Goal: Navigation & Orientation: Find specific page/section

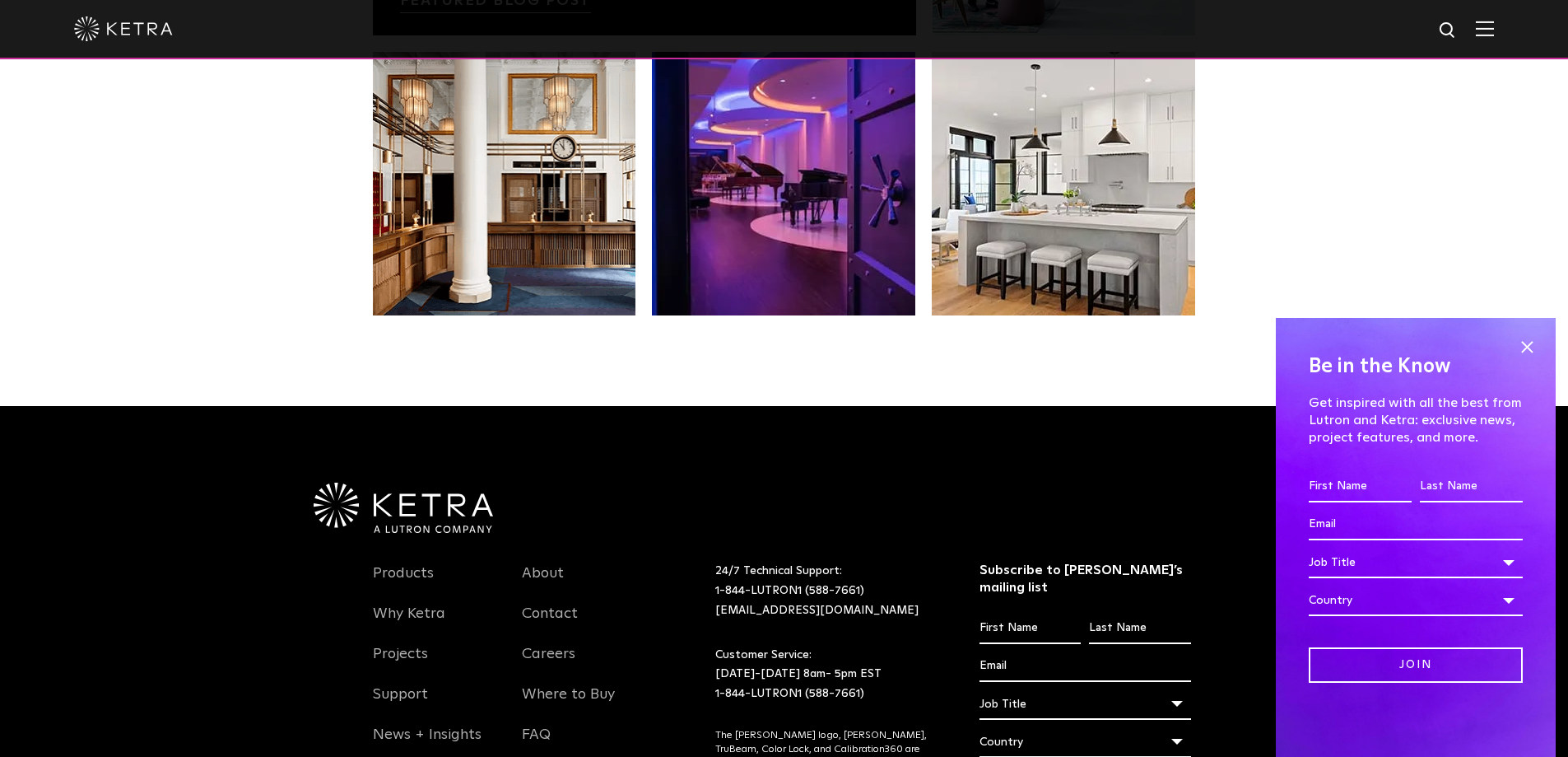
scroll to position [3463, 0]
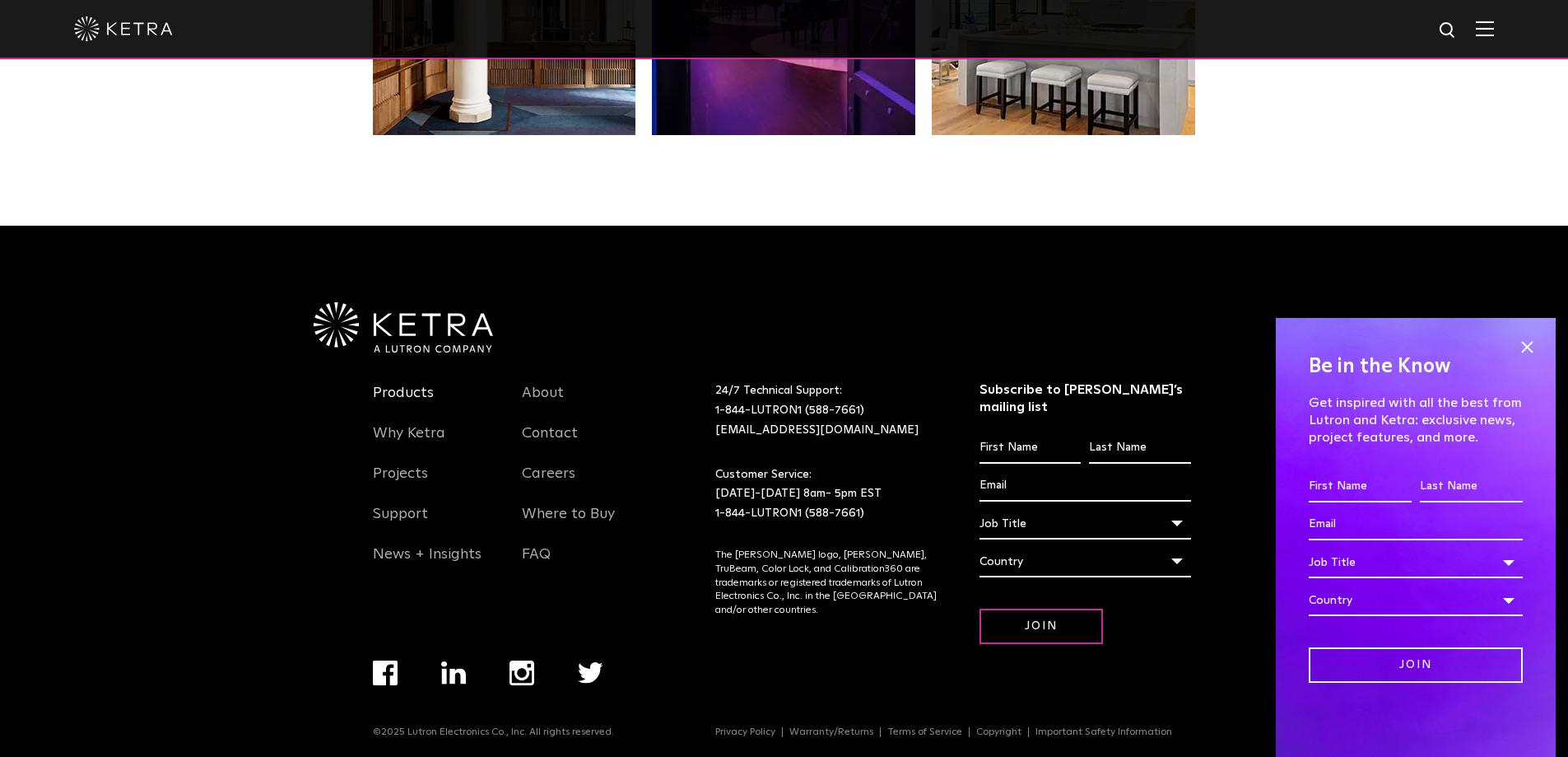
click at [407, 394] on link "Products" at bounding box center [403, 403] width 61 height 38
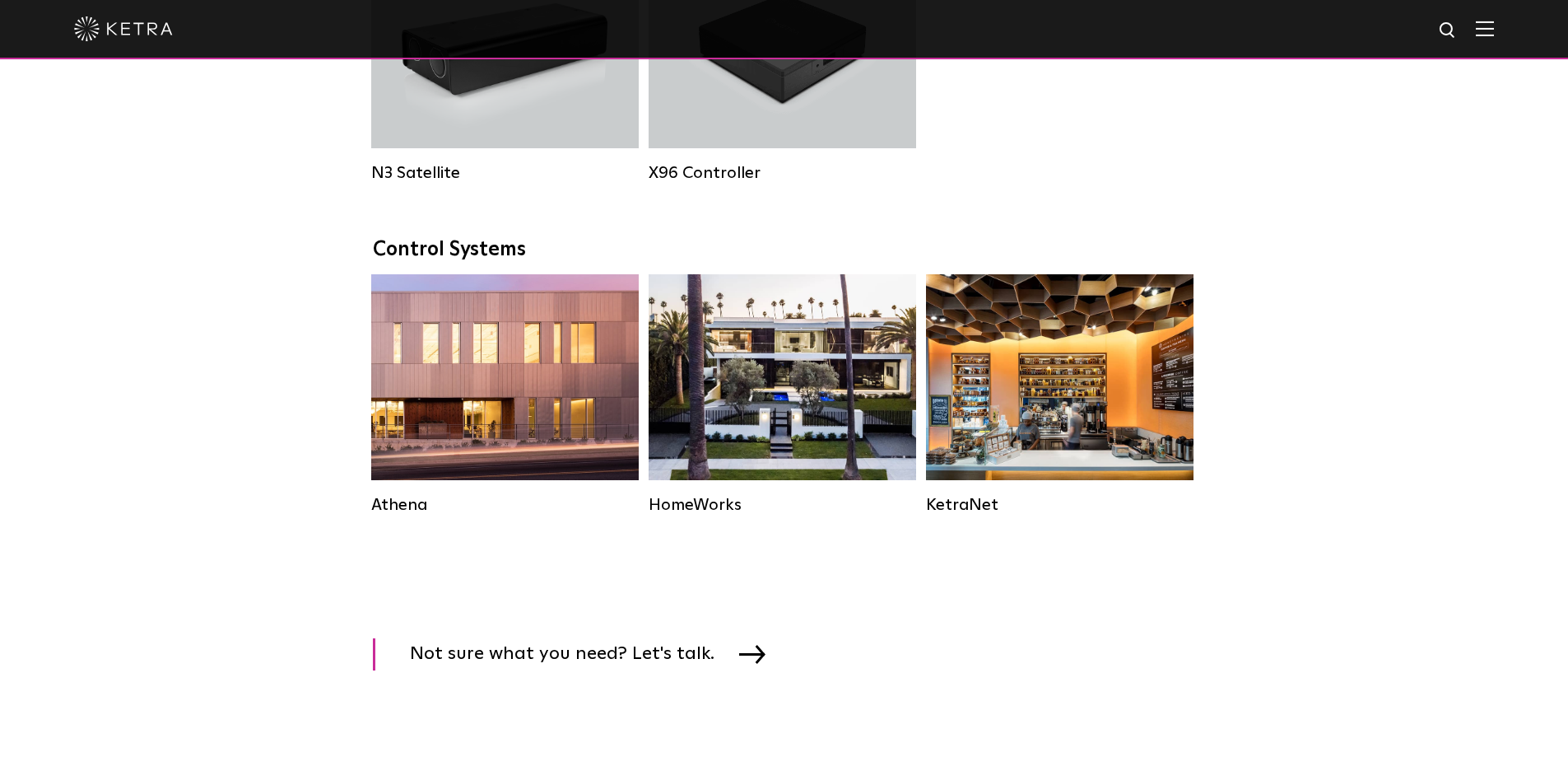
scroll to position [2305, 0]
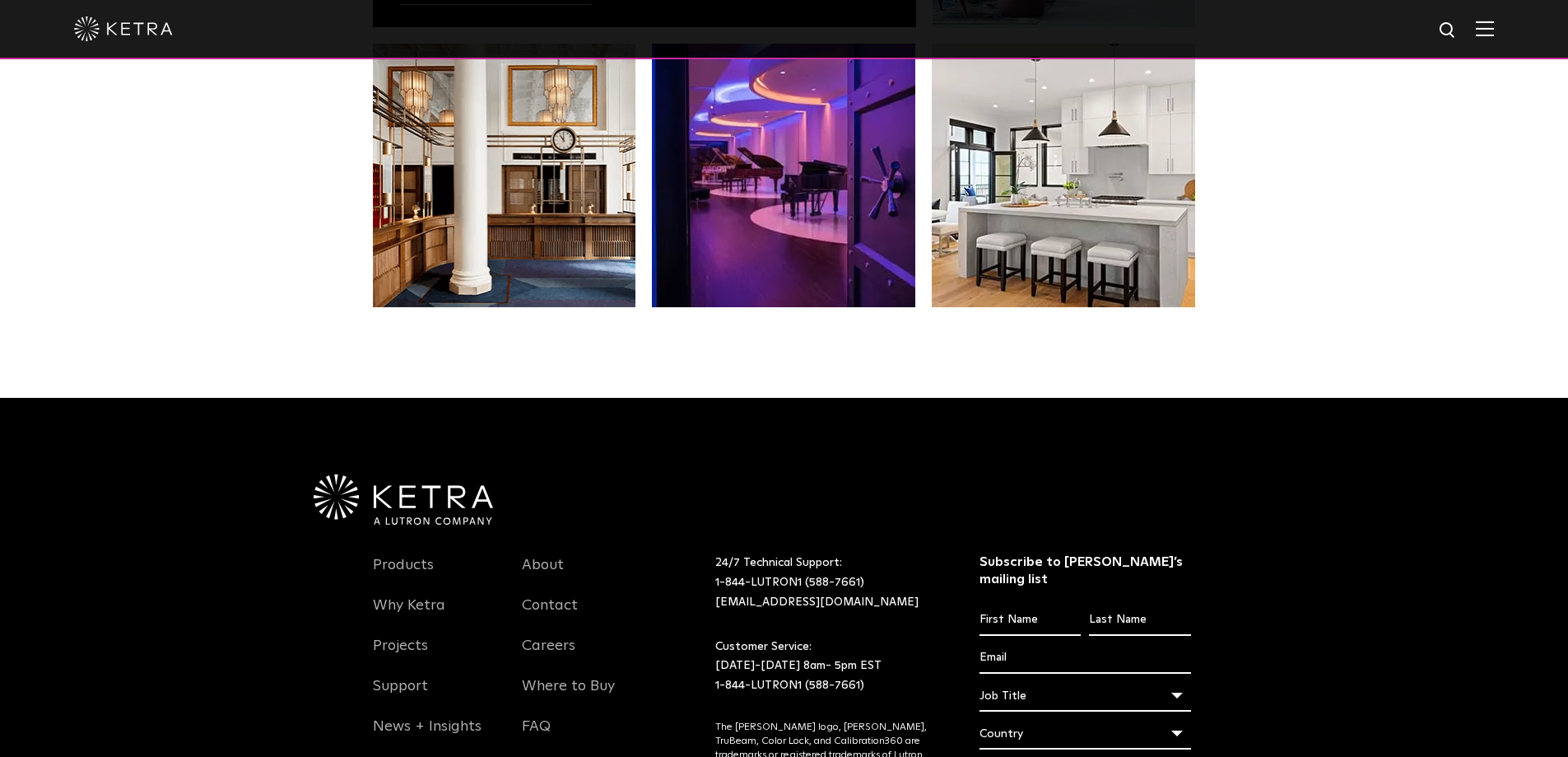
scroll to position [3375, 0]
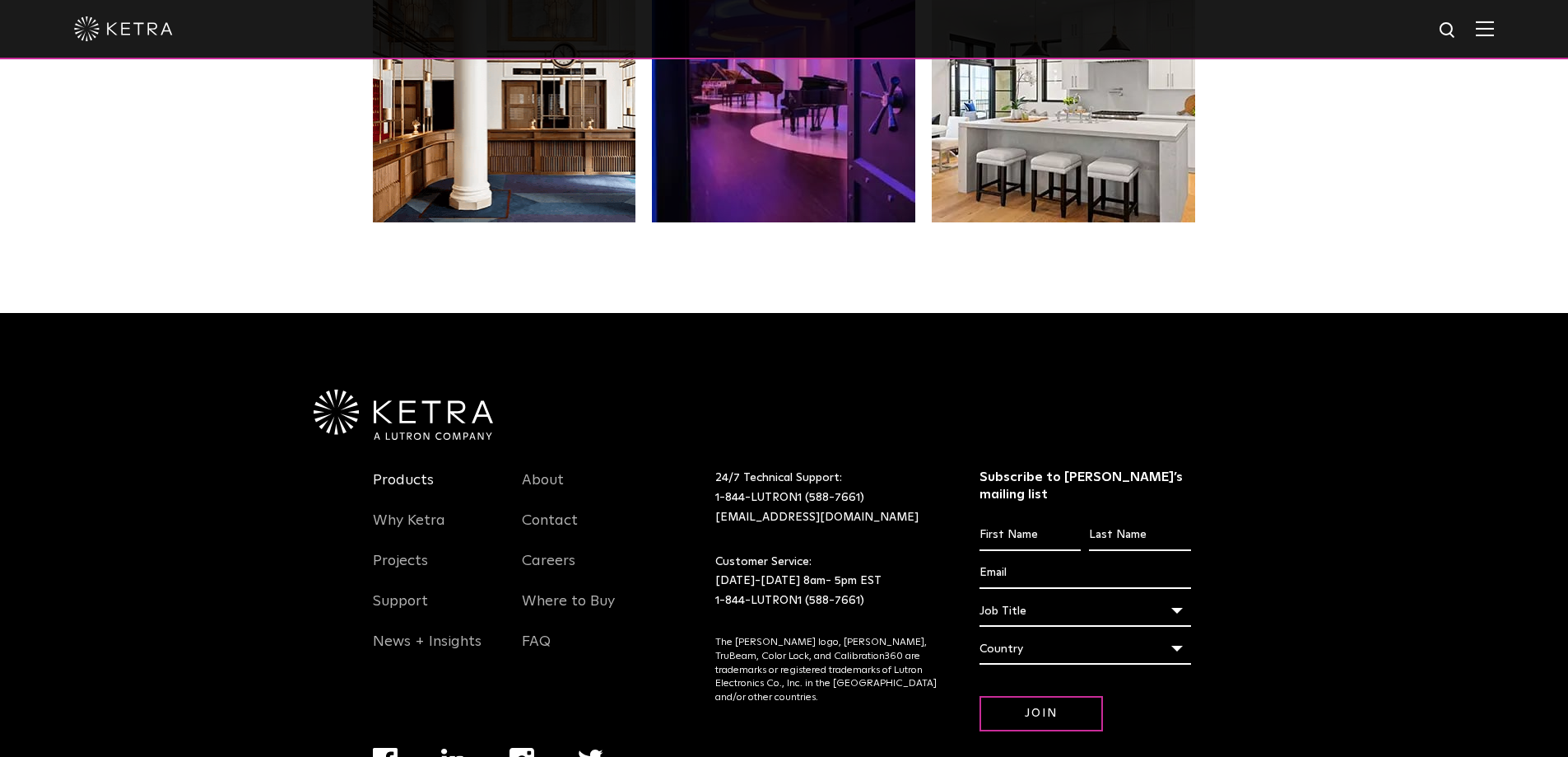
click at [414, 482] on link "Products" at bounding box center [403, 489] width 61 height 38
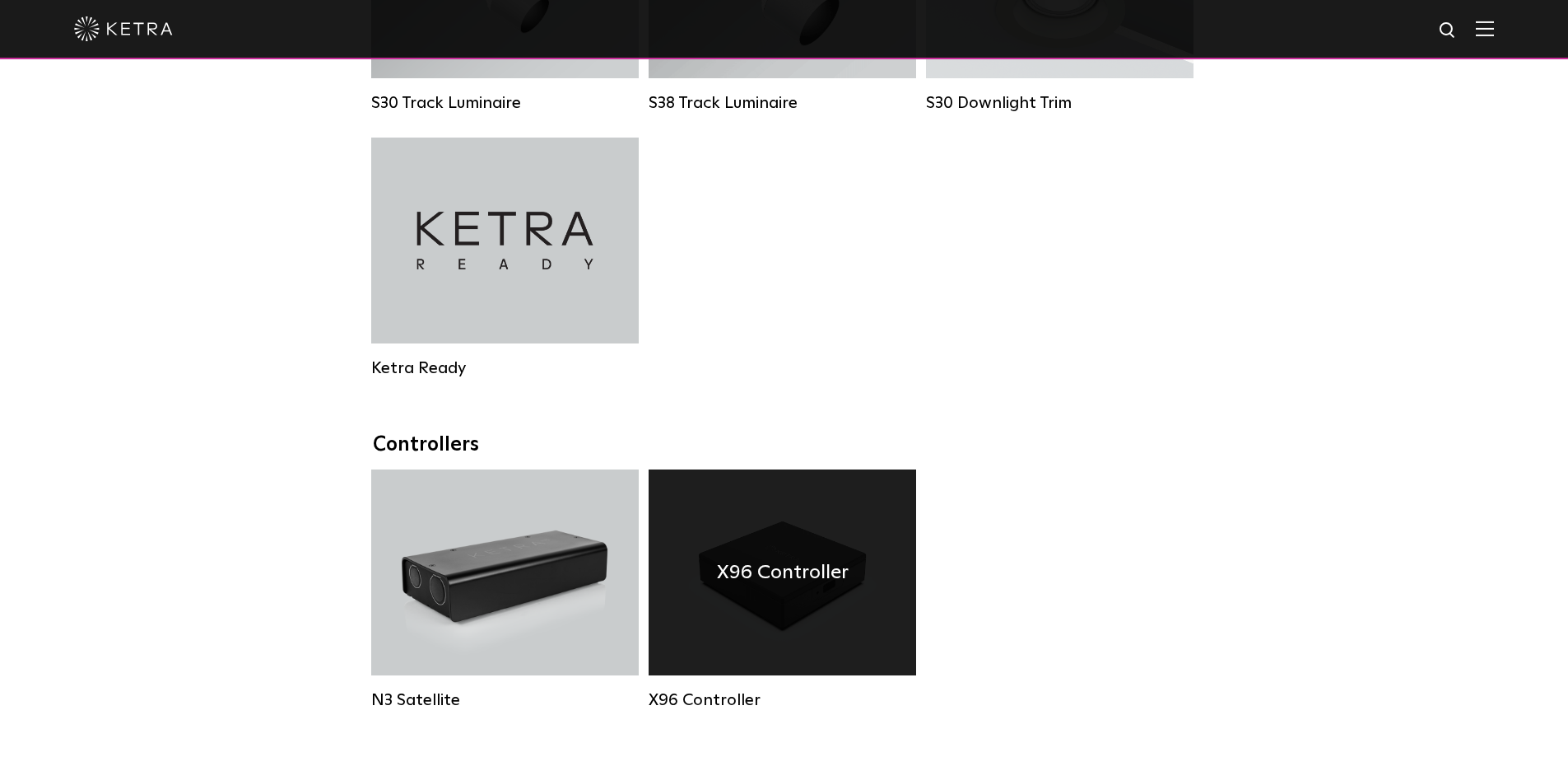
scroll to position [1811, 0]
